Goal: Task Accomplishment & Management: Manage account settings

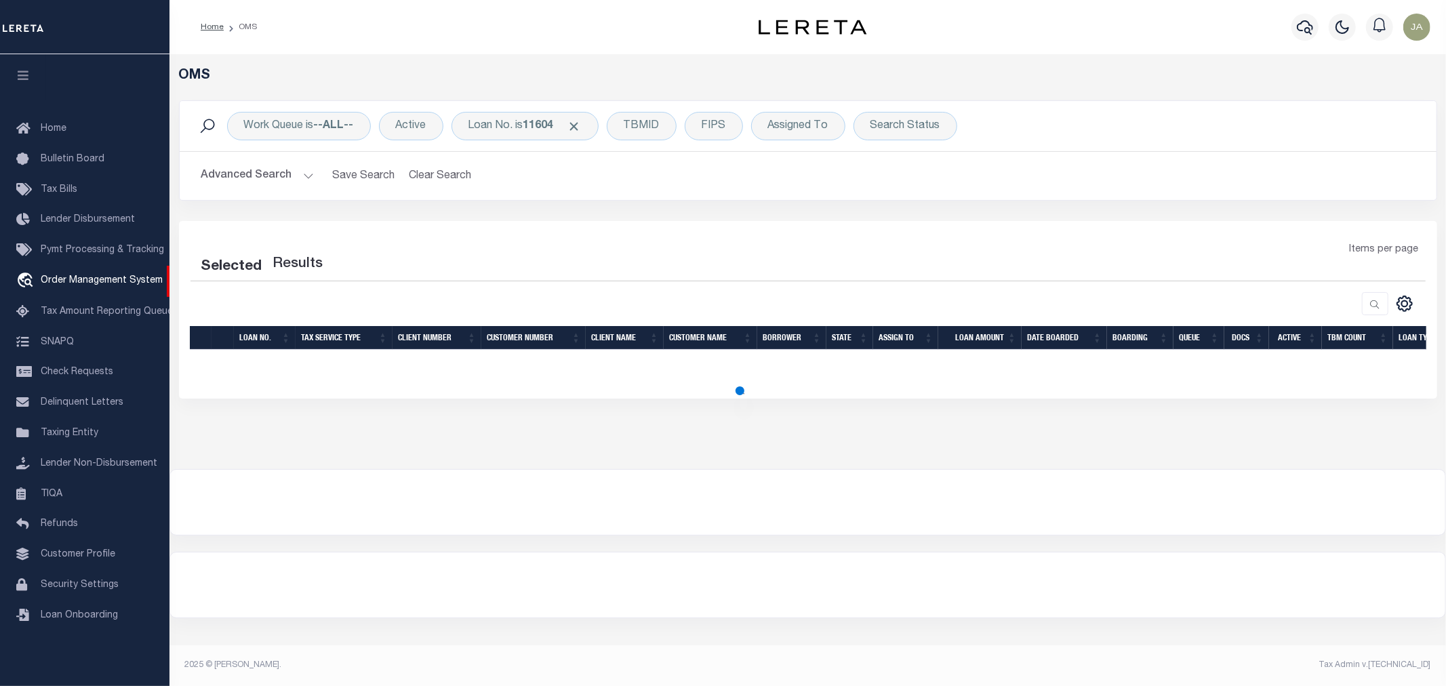
select select "200"
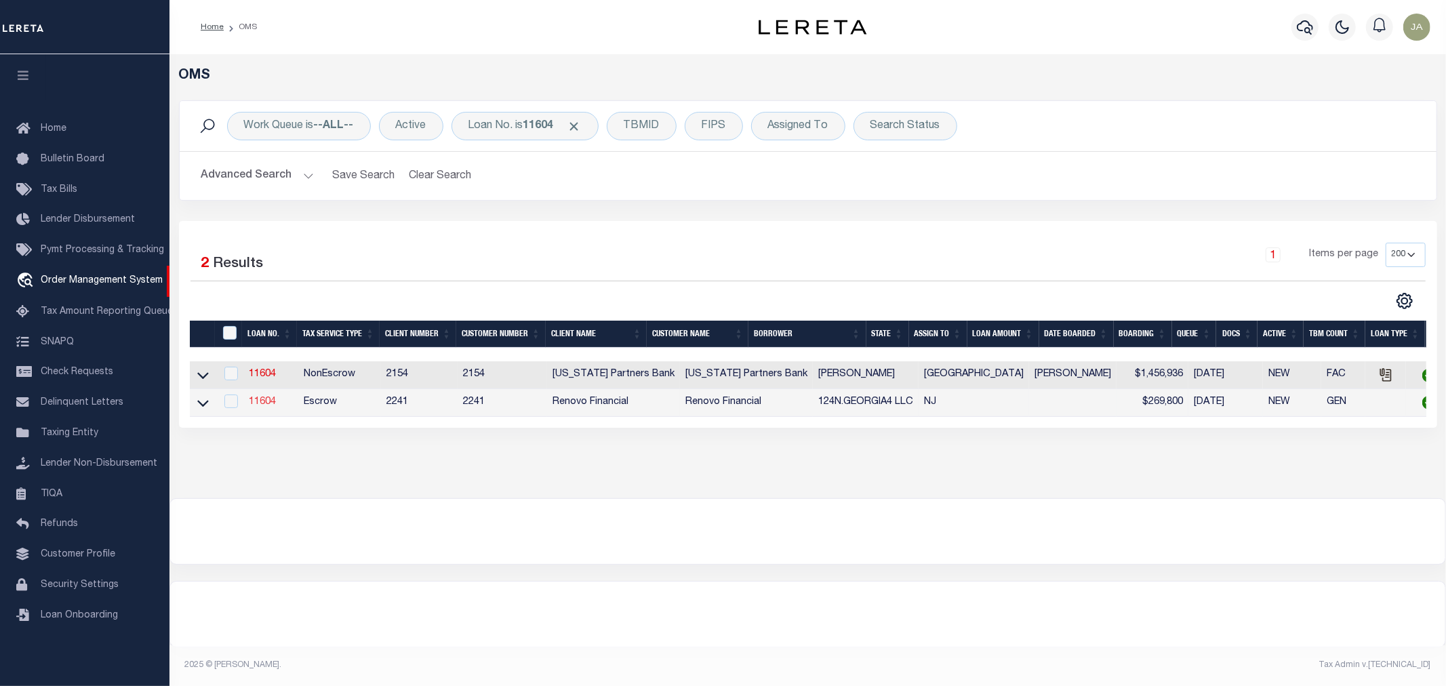
click at [269, 405] on link "11604" at bounding box center [262, 401] width 27 height 9
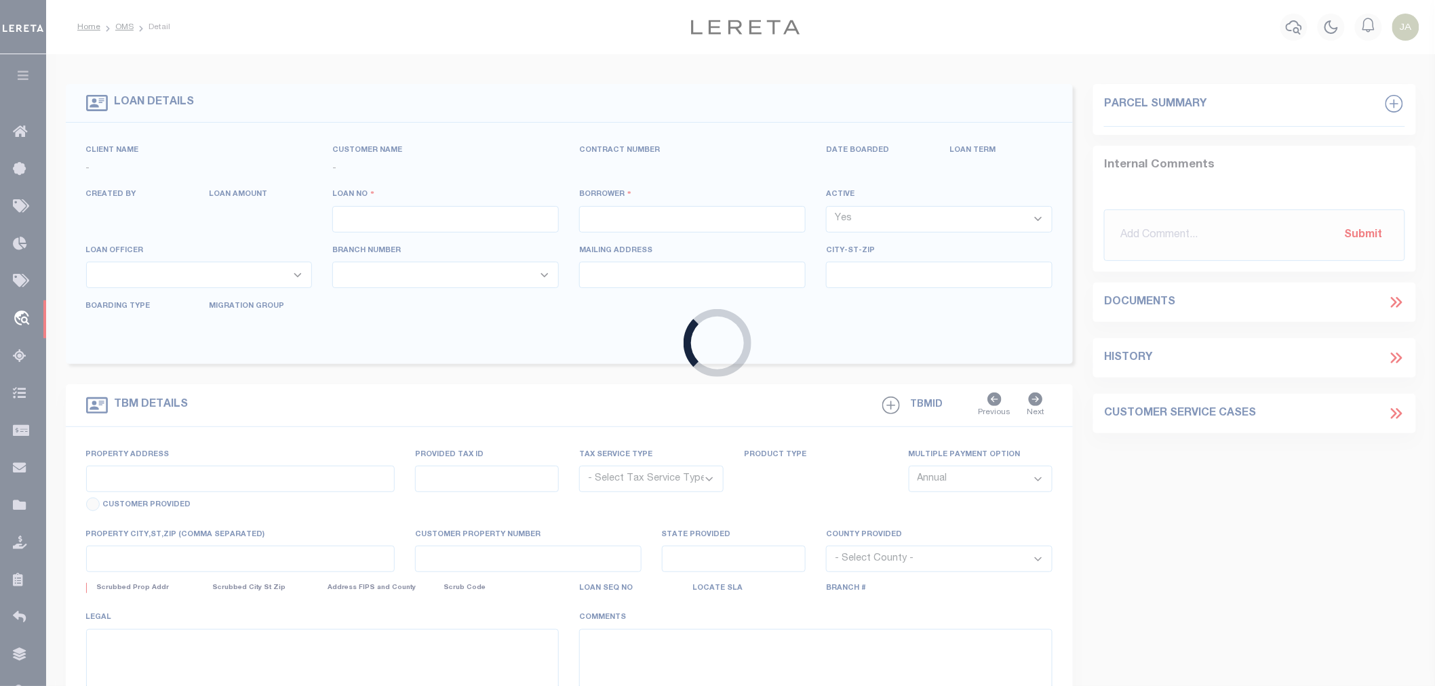
type input "11604"
type input "124N.GEORGIA4 LLC"
select select
type input "625 Society Hill"
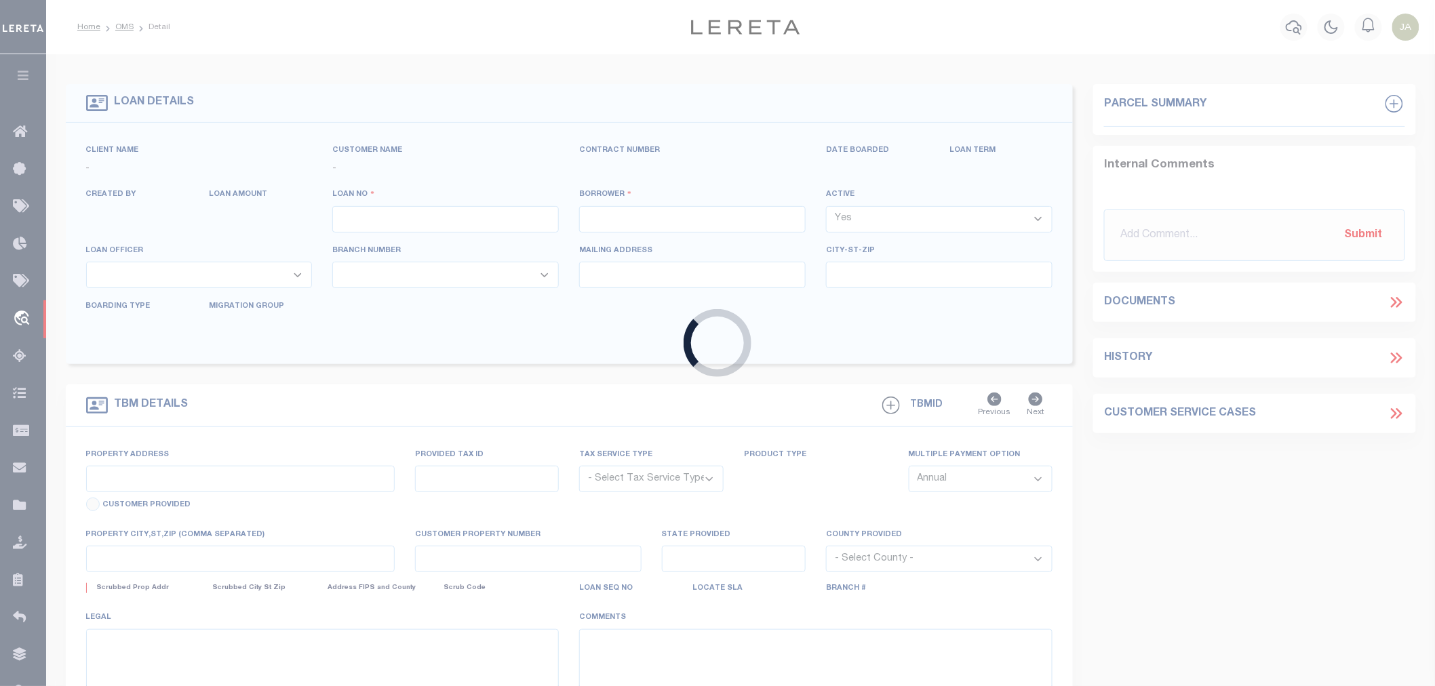
type input "Cherry Hill NJ 08033"
select select "10"
select select "Escrow"
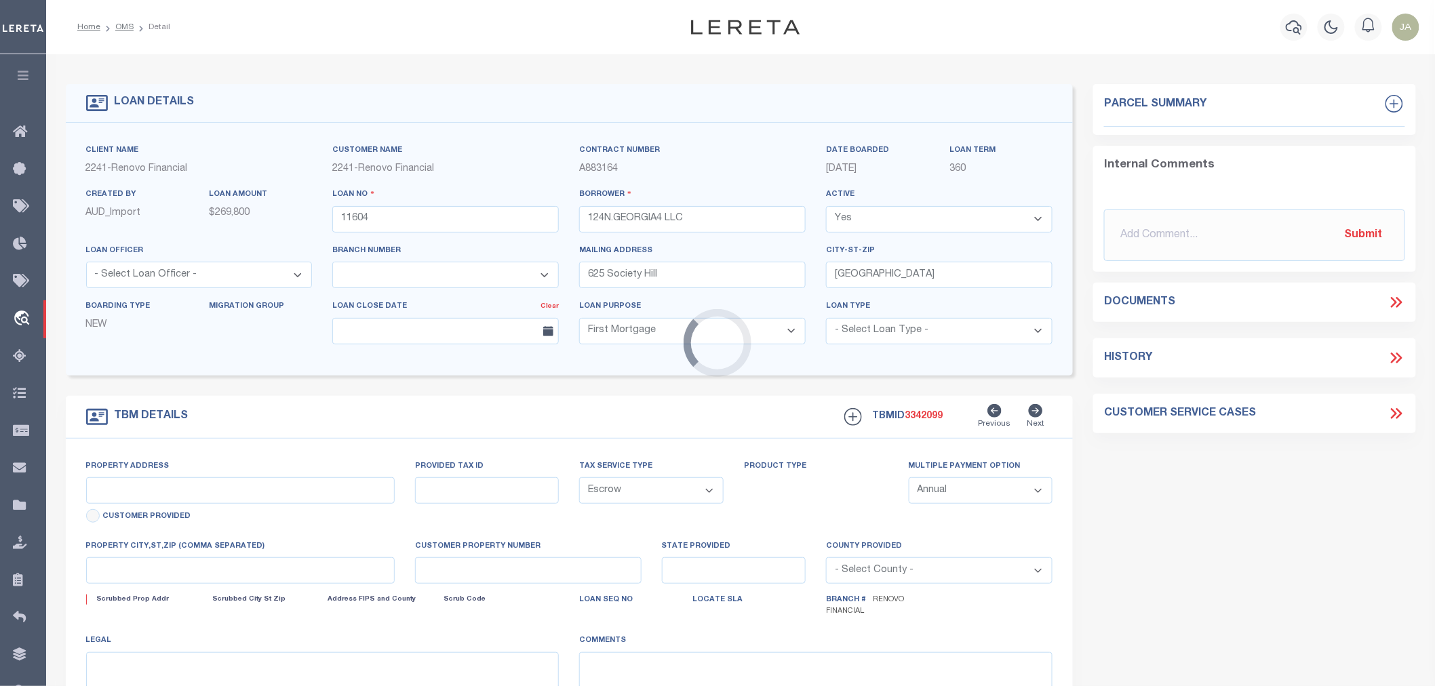
select select "25066"
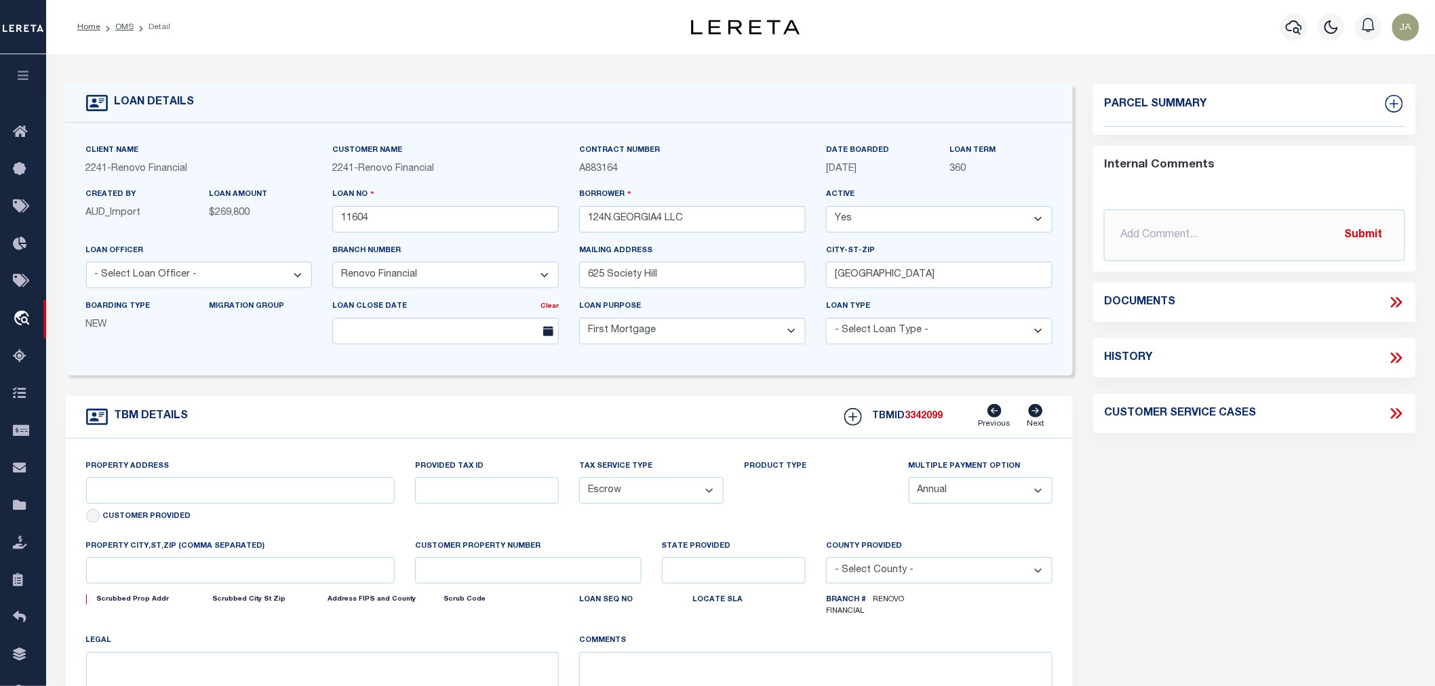
type input "124 North Georgia Avenue"
select select
type input "Atlantic City, NJ 08401"
type input "a0kUS000001ZzmP"
type input "NJ"
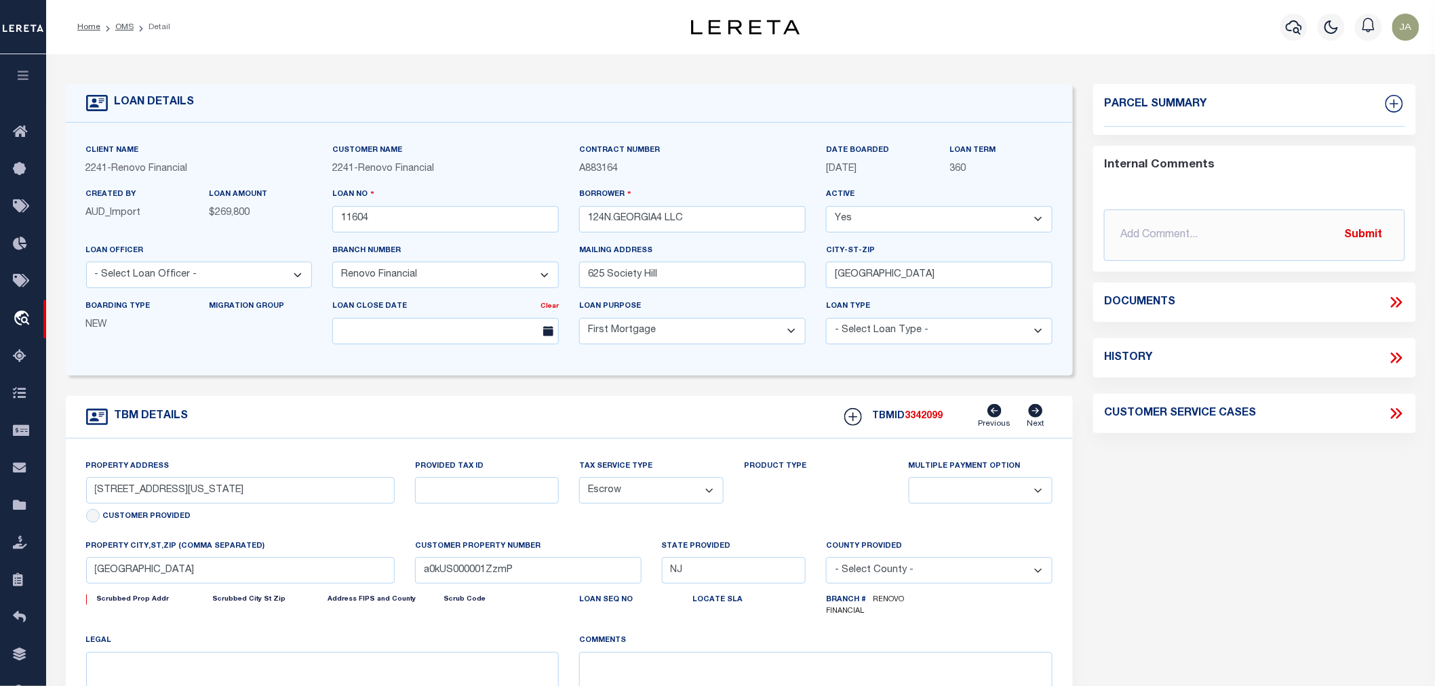
select select
type textarea "LEGAL REQUIRED"
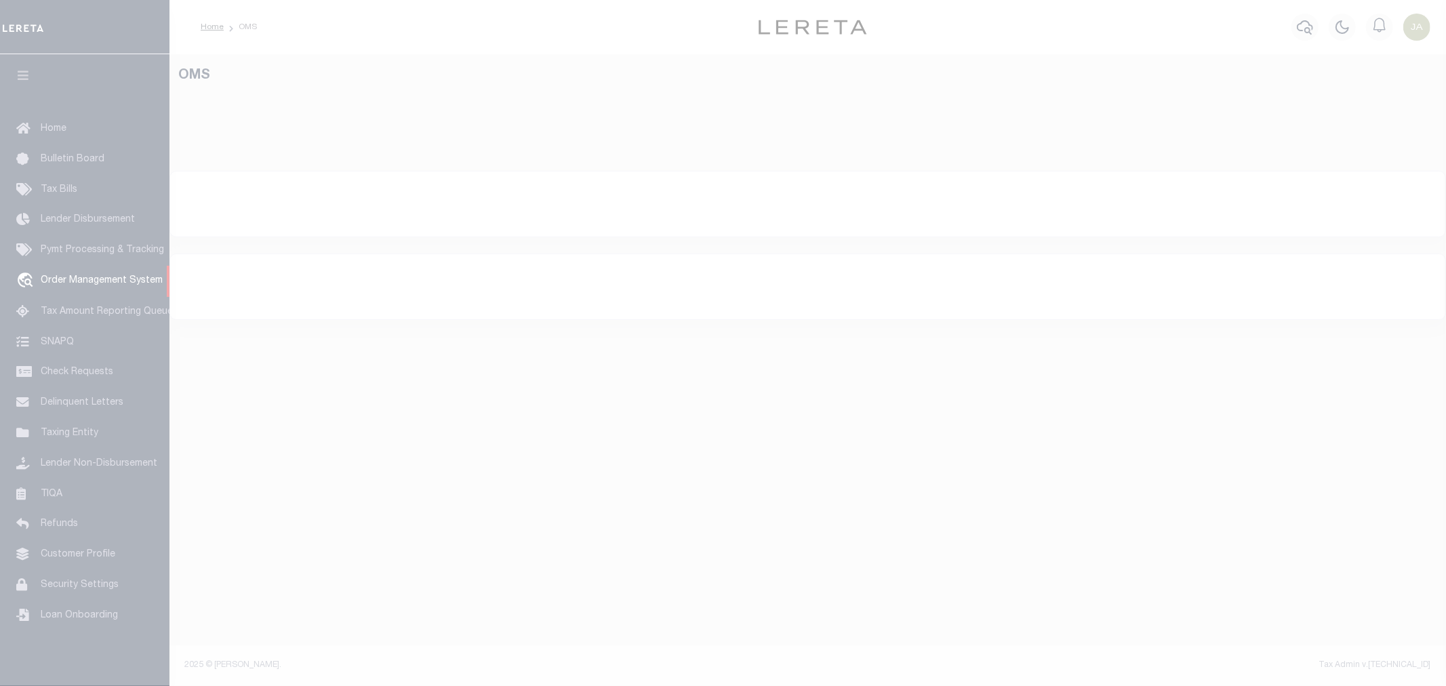
select select "200"
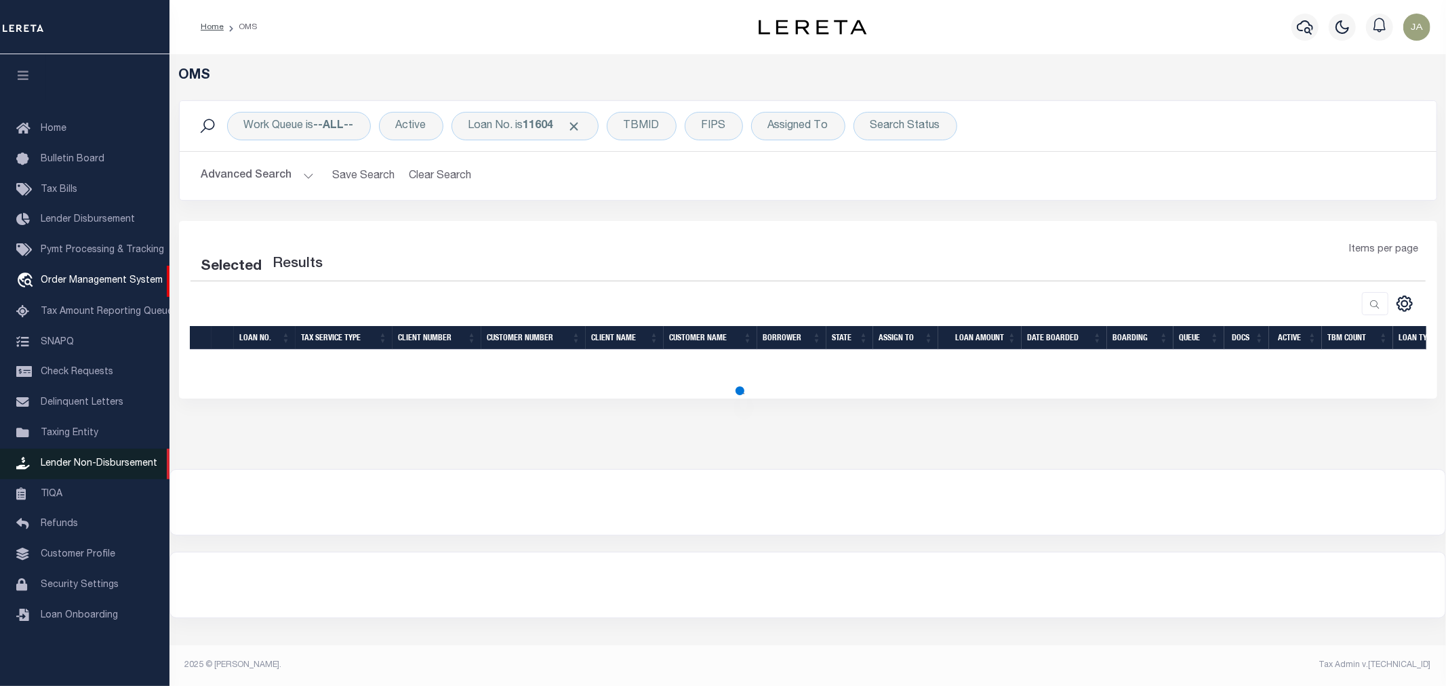
select select "200"
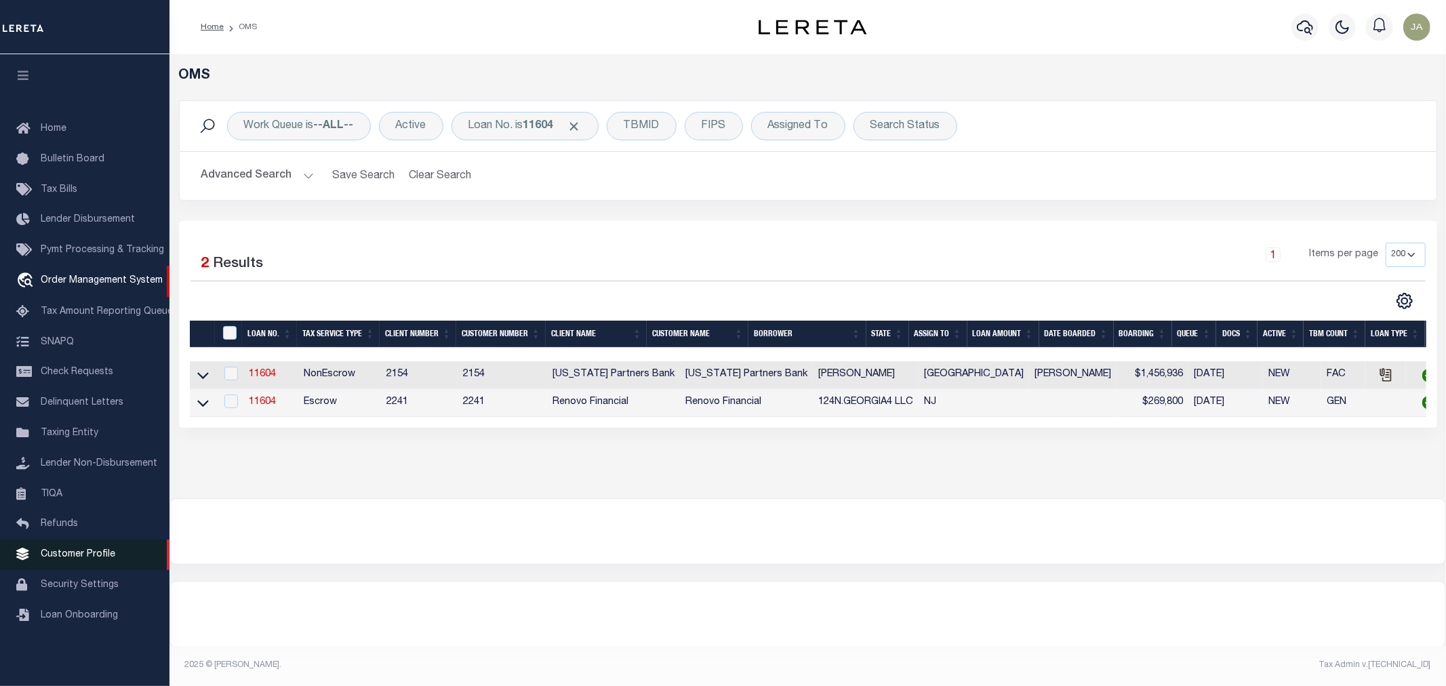
click at [50, 553] on span "Customer Profile" at bounding box center [78, 554] width 75 height 9
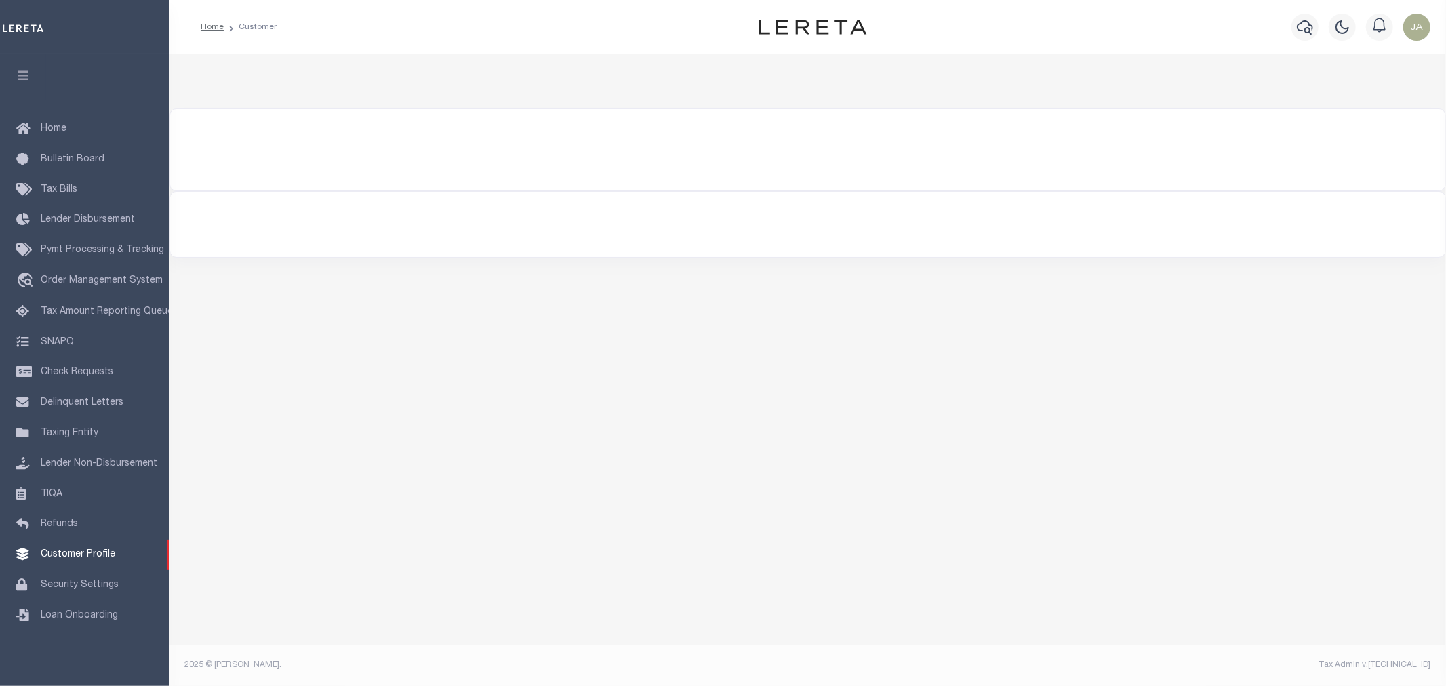
select select "2241"
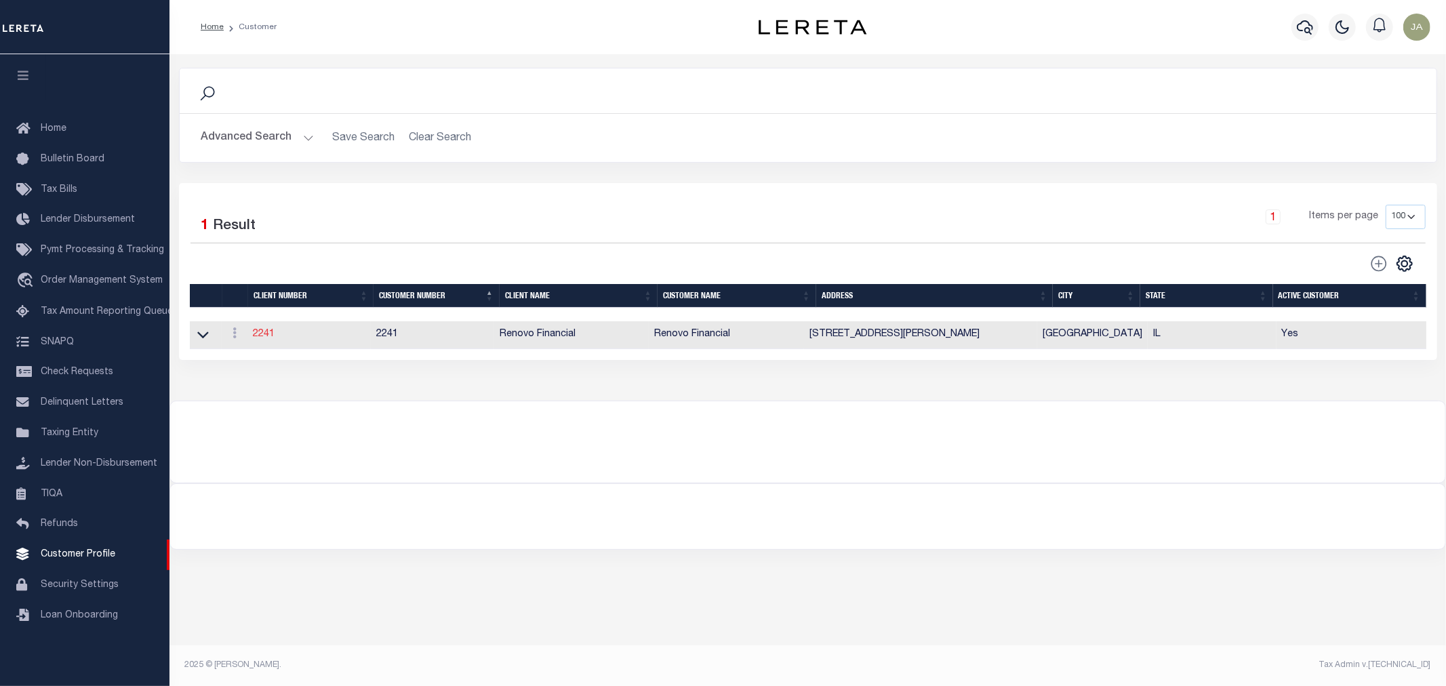
click at [256, 336] on link "2241" at bounding box center [264, 334] width 22 height 9
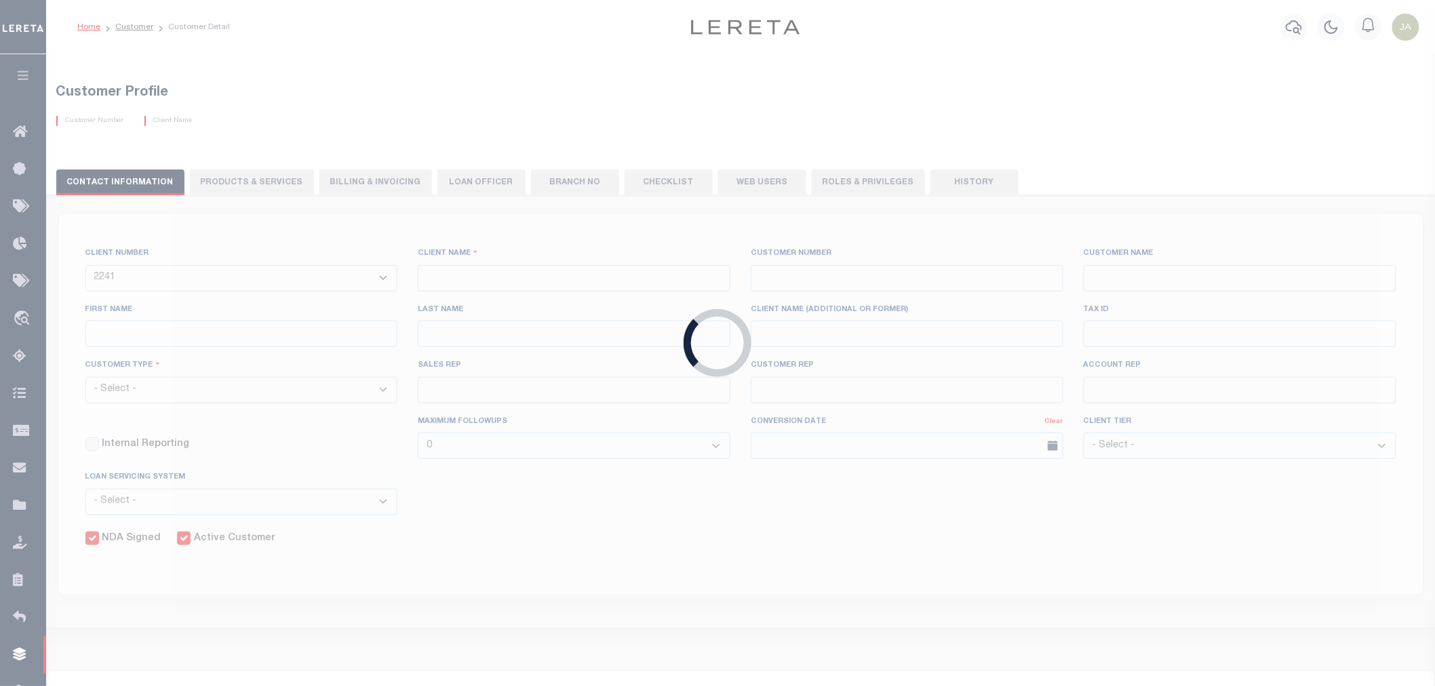
type input "Renovo Financial"
type input "2241"
type input "Renovo Financial"
type input "Steven"
type input "Klemp"
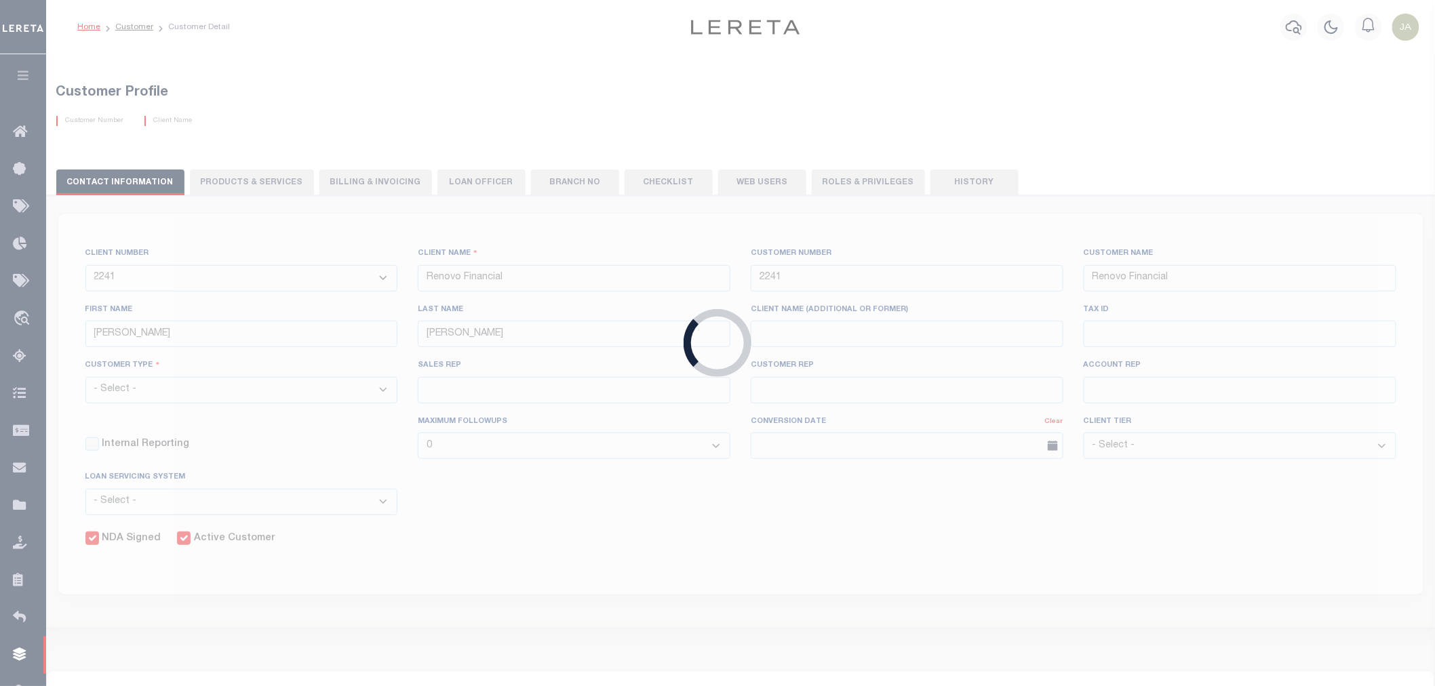
select select "Mixed Portfolio"
type input "Tiffany Stringfellow"
type input "Barbara Kendrick"
type input "Debbie Vecellio"
checkbox input "true"
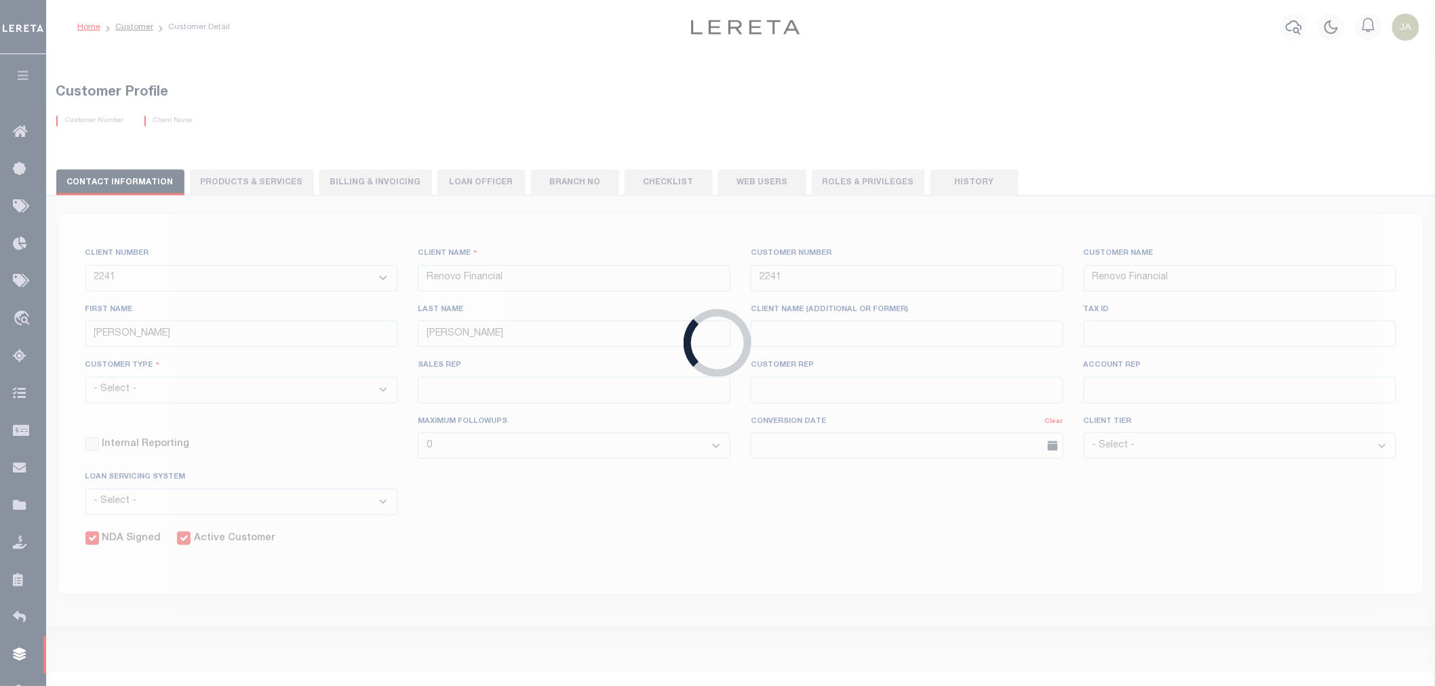
checkbox input "true"
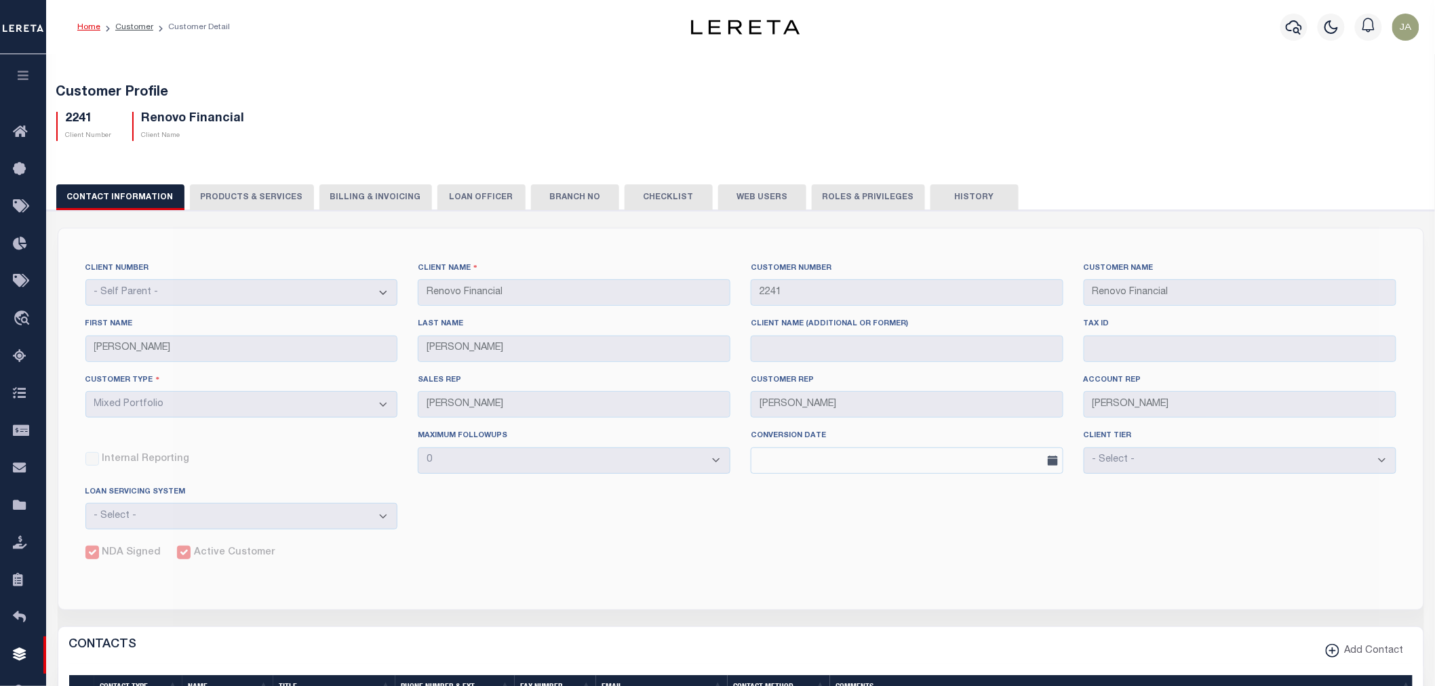
click at [247, 200] on button "PRODUCTS & SERVICES" at bounding box center [252, 197] width 124 height 26
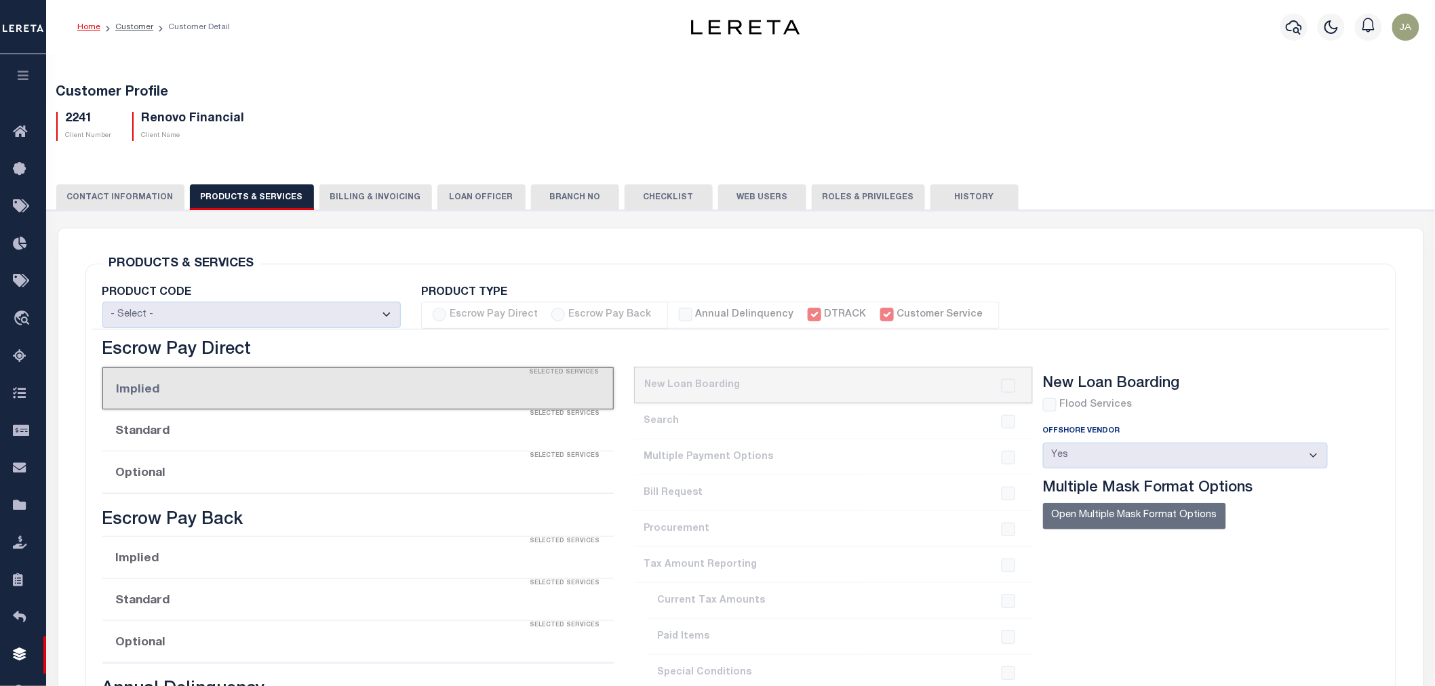
select select "STX"
radio input "true"
checkbox input "true"
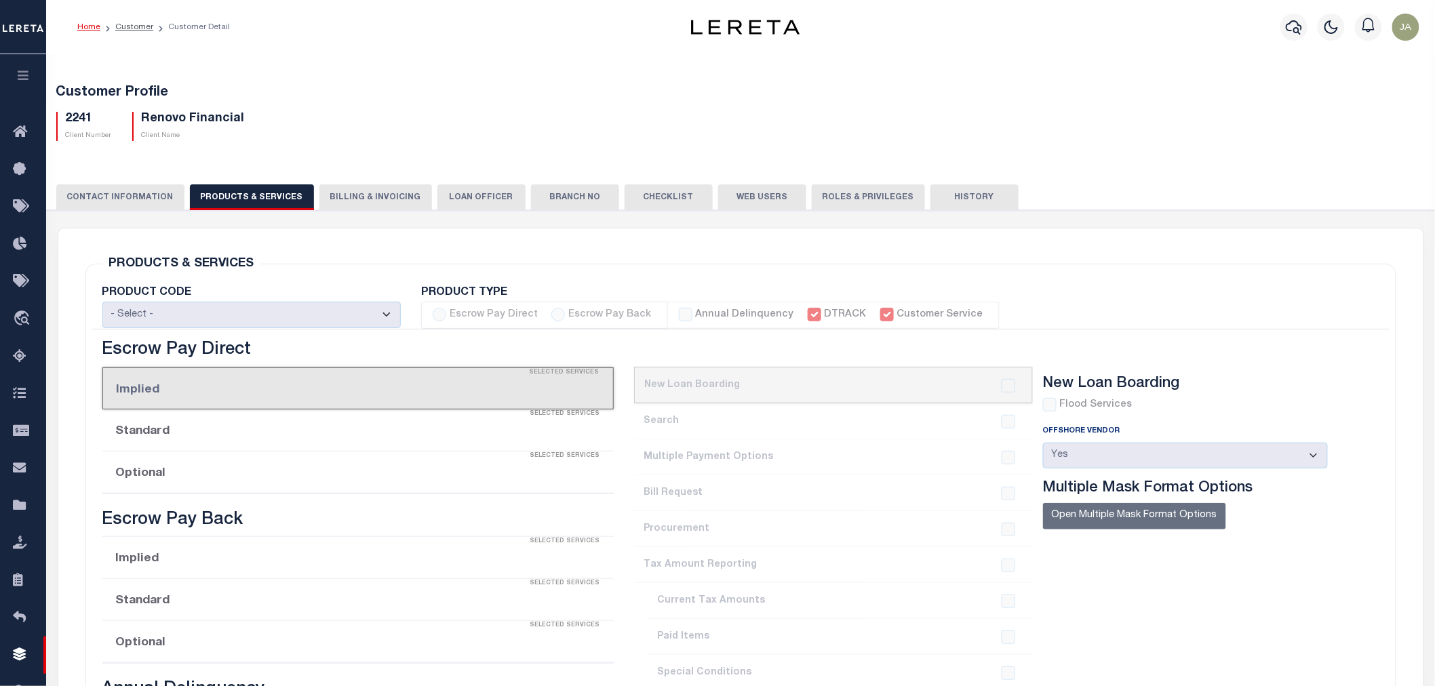
checkbox input "true"
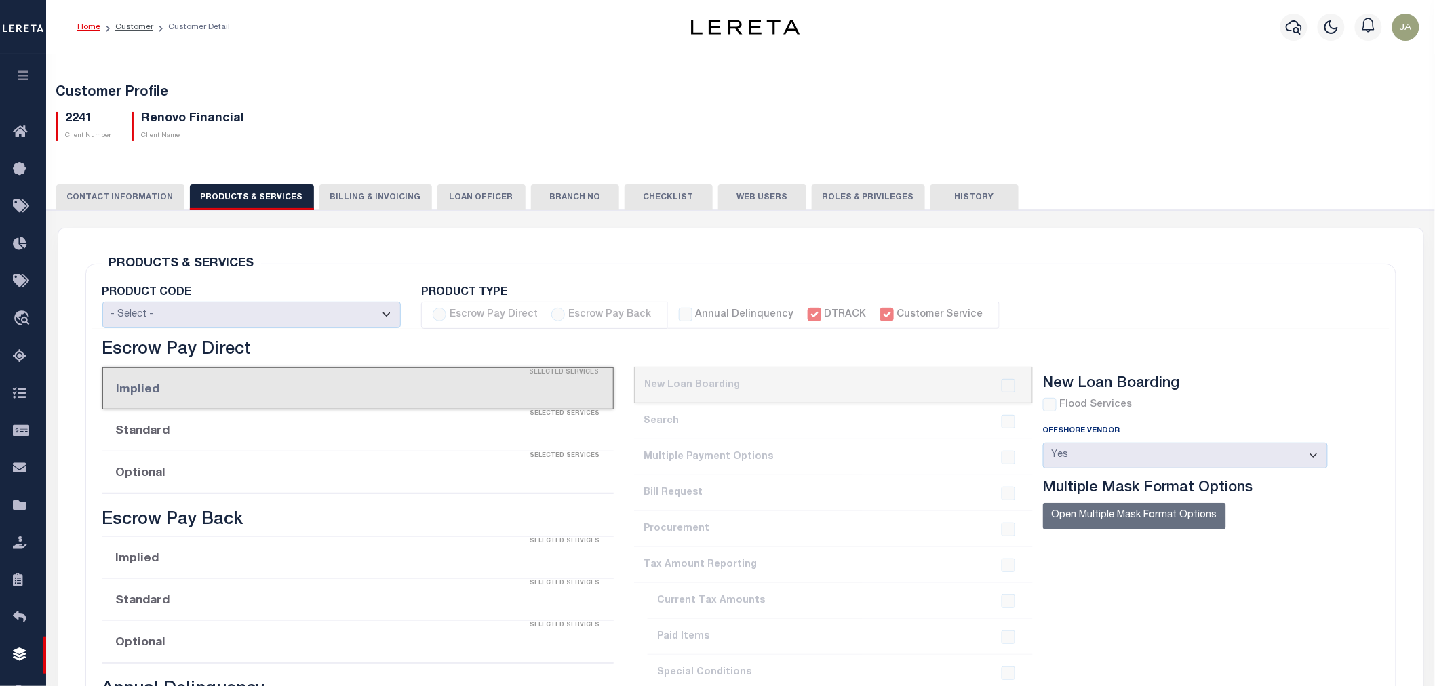
checkbox input "true"
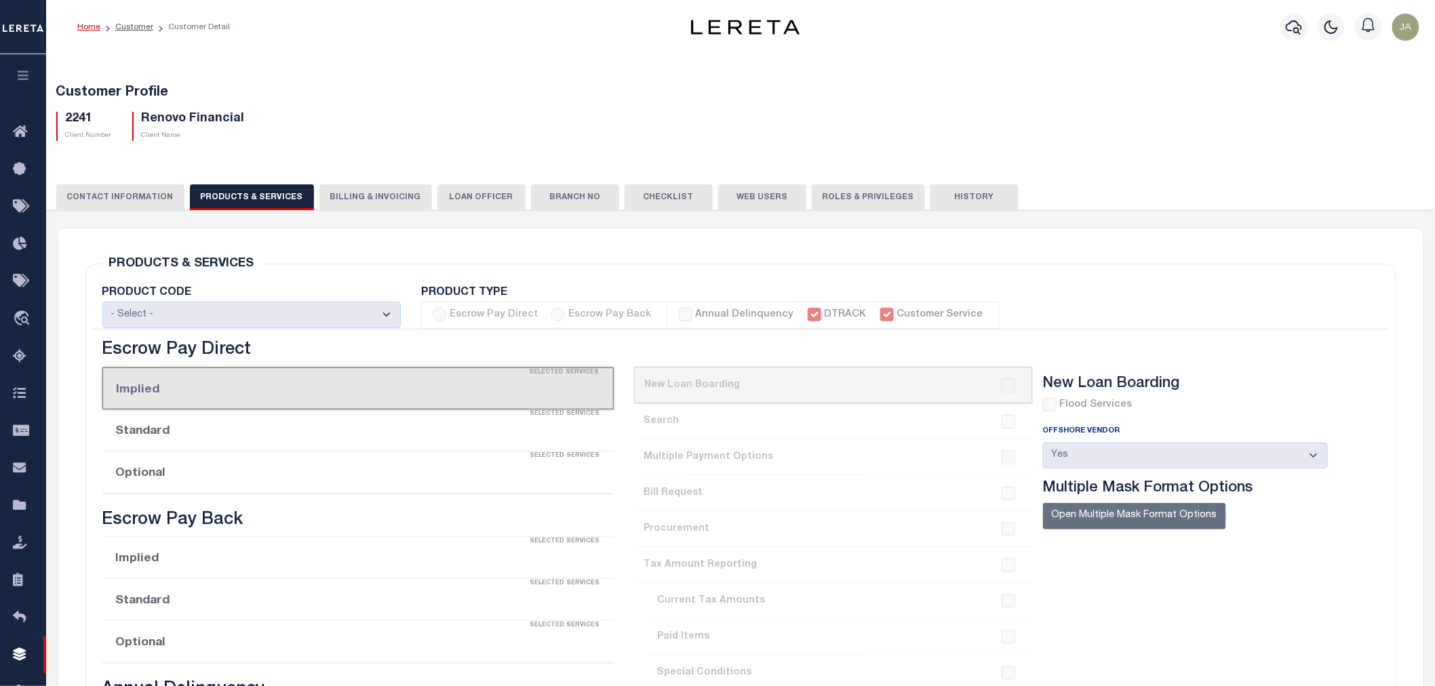
checkbox input "true"
